Goal: Transaction & Acquisition: Book appointment/travel/reservation

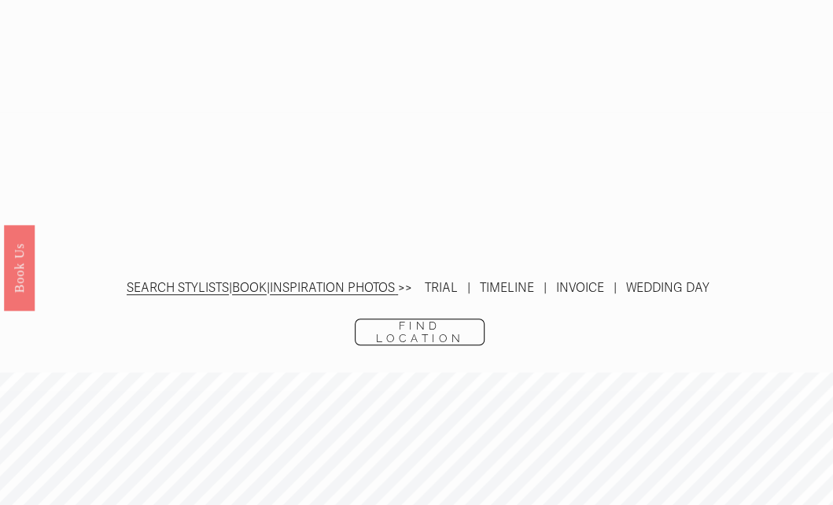
scroll to position [2944, 0]
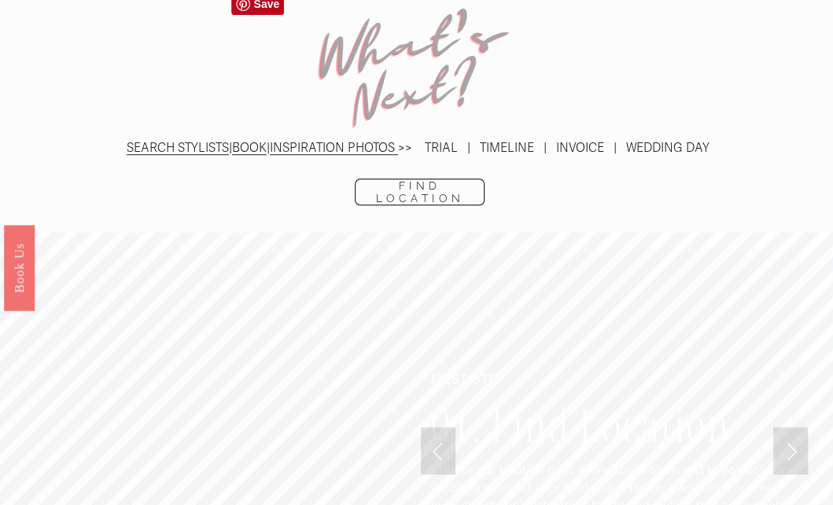
click at [603, 137] on p "SEARCH STYLISTS | BOOK | INSPIRATION PHOTOS >> TRIAL | TIMELINE | INVOICE | WED…" at bounding box center [416, 148] width 651 height 22
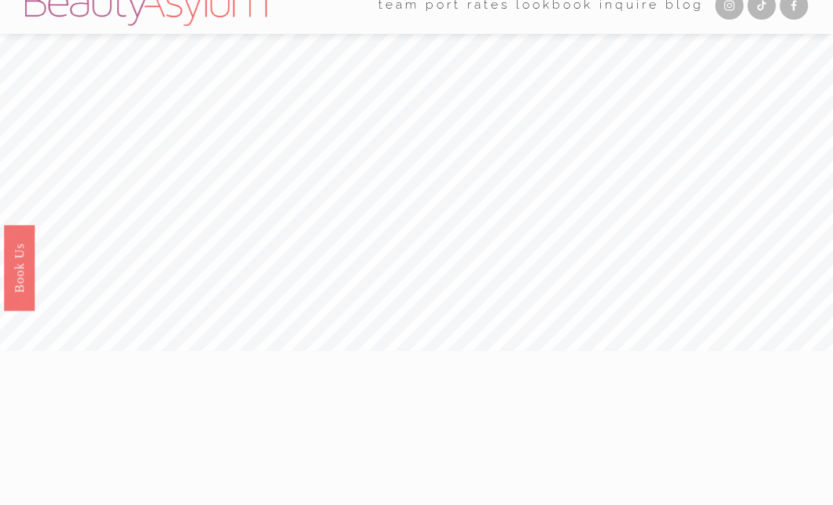
scroll to position [0, 0]
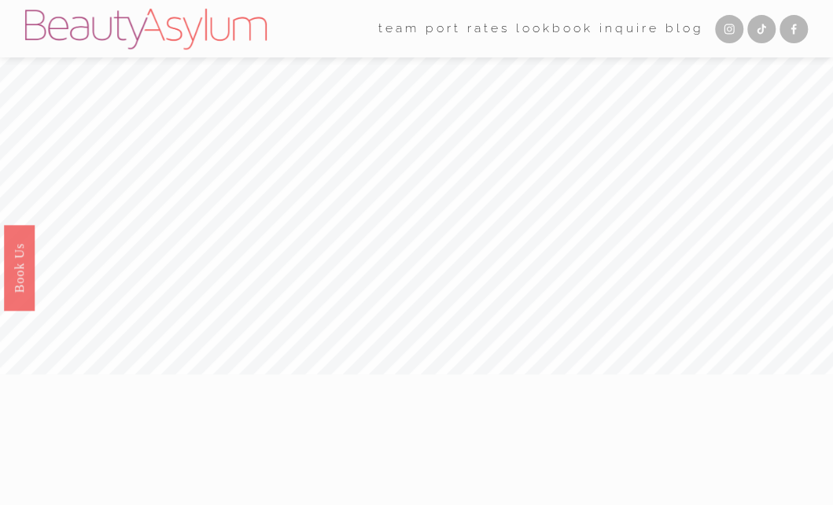
click at [0, 0] on link "[GEOGRAPHIC_DATA]" at bounding box center [0, 0] width 0 height 0
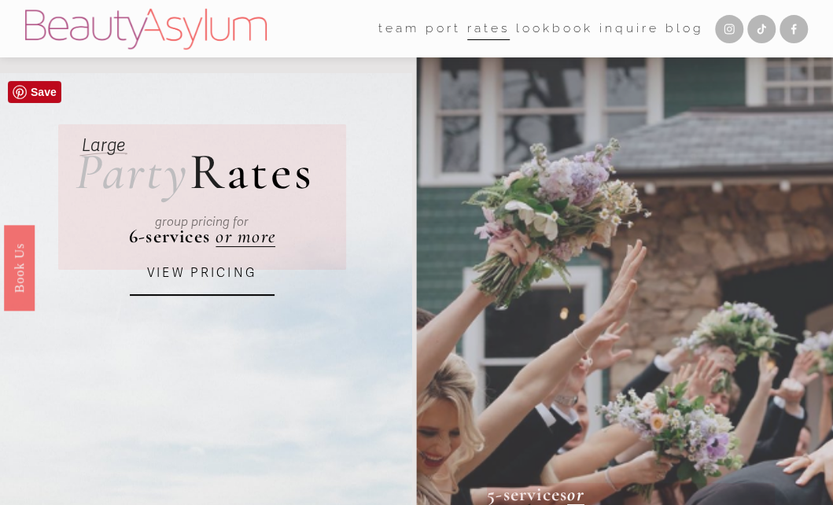
scroll to position [167, 0]
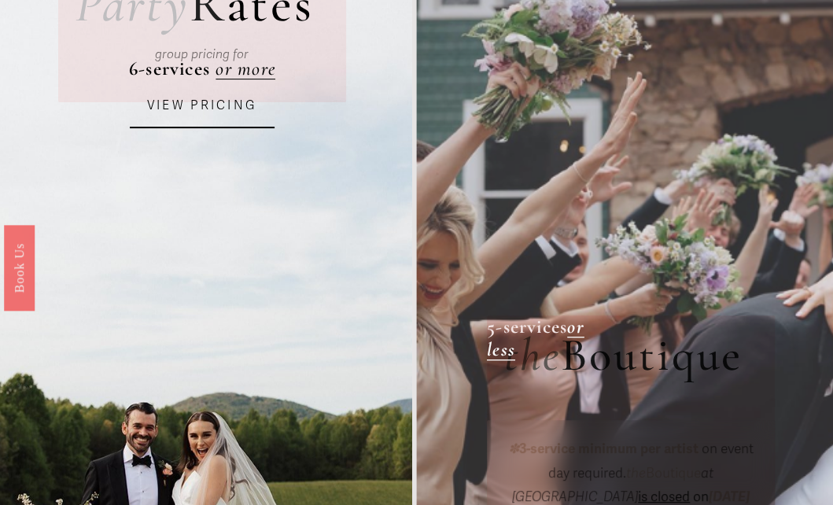
click at [190, 103] on link "VIEW PRICING" at bounding box center [202, 106] width 145 height 44
